Goal: Navigation & Orientation: Find specific page/section

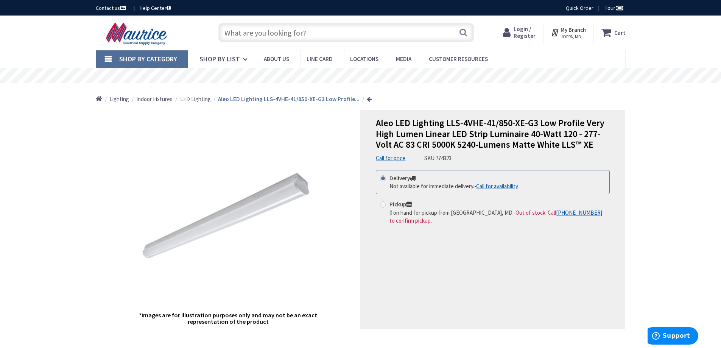
click at [201, 98] on span "LED Lighting" at bounding box center [195, 98] width 31 height 7
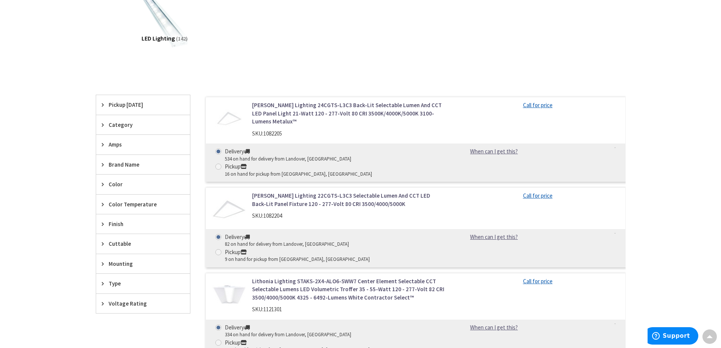
scroll to position [101, 0]
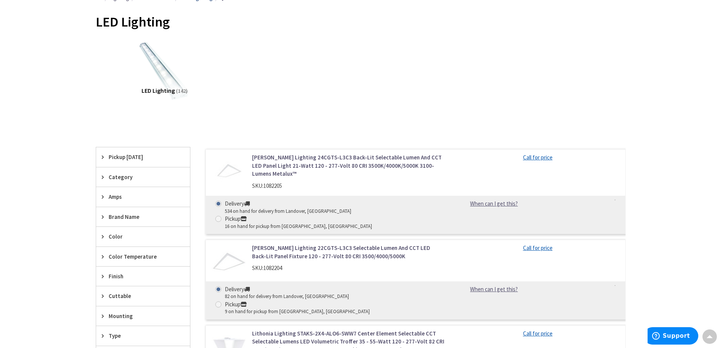
click at [142, 213] on span "Brand Name" at bounding box center [140, 217] width 62 height 8
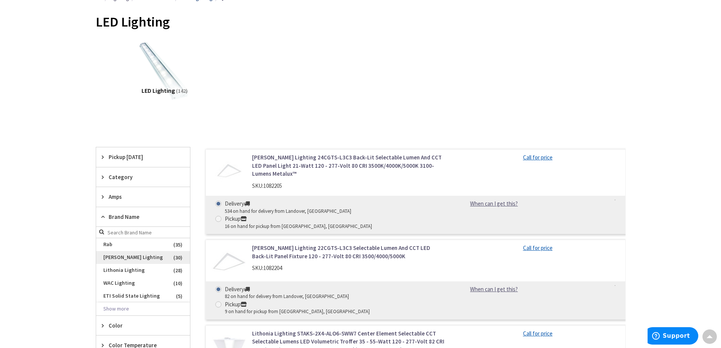
scroll to position [151, 0]
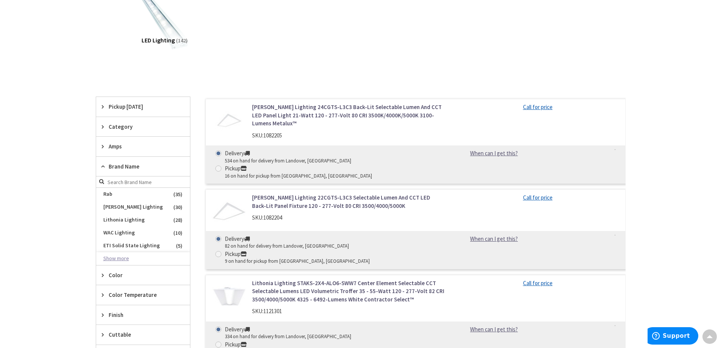
click at [123, 259] on button "Show more" at bounding box center [143, 258] width 94 height 13
